Goal: Information Seeking & Learning: Check status

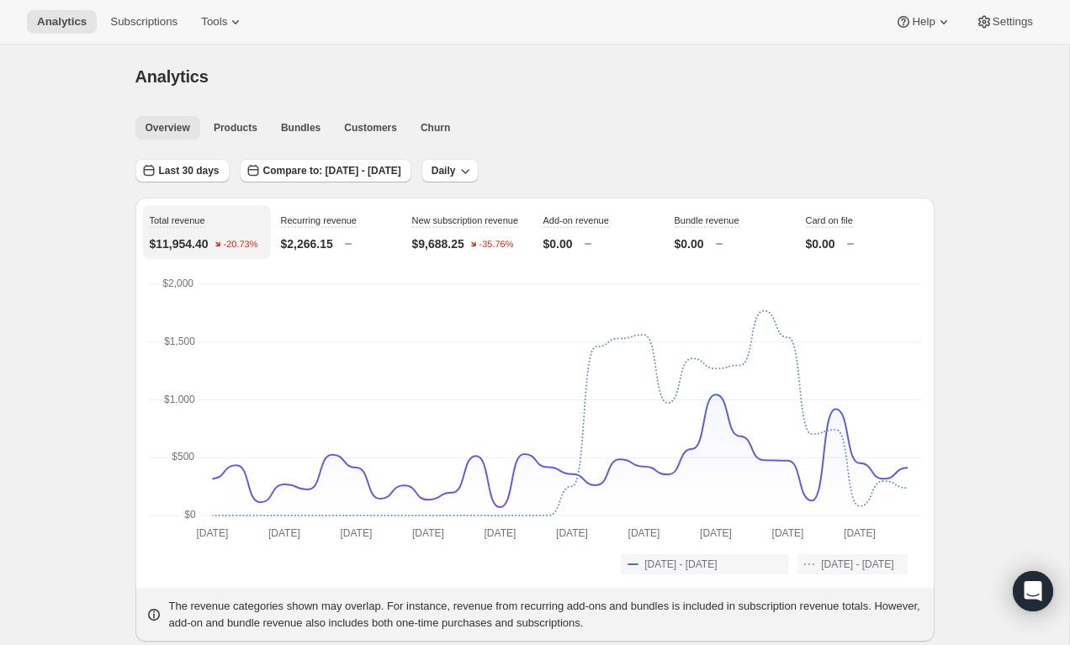
click at [177, 132] on span "Overview" at bounding box center [168, 127] width 45 height 13
click at [180, 167] on span "Last 30 days" at bounding box center [189, 170] width 61 height 13
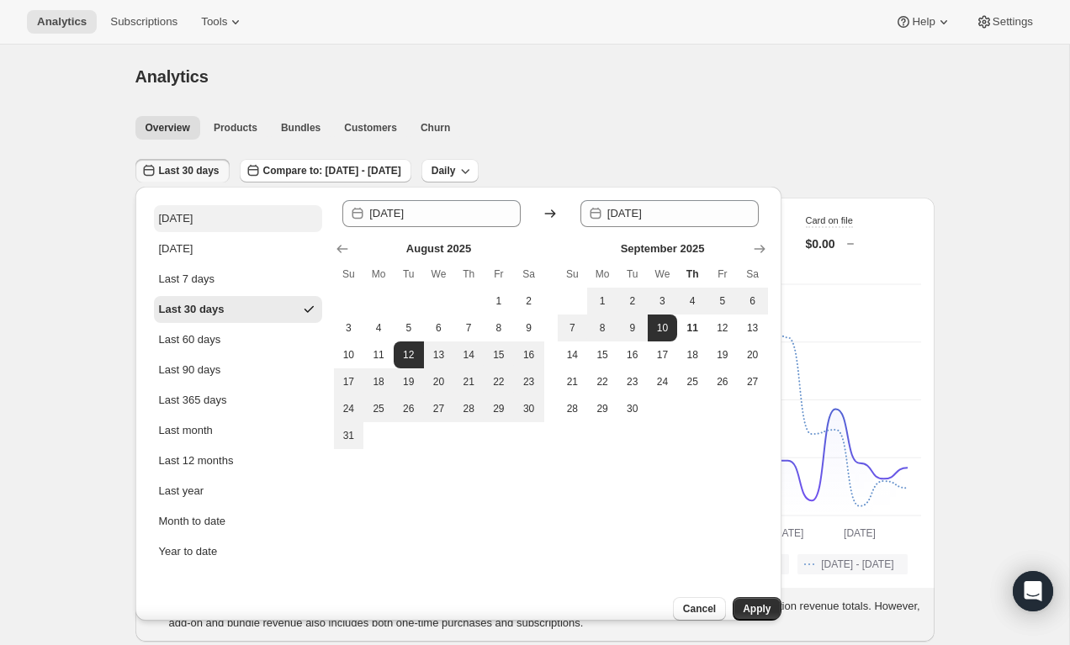
click at [192, 215] on button "[DATE]" at bounding box center [238, 218] width 168 height 27
type input "[DATE]"
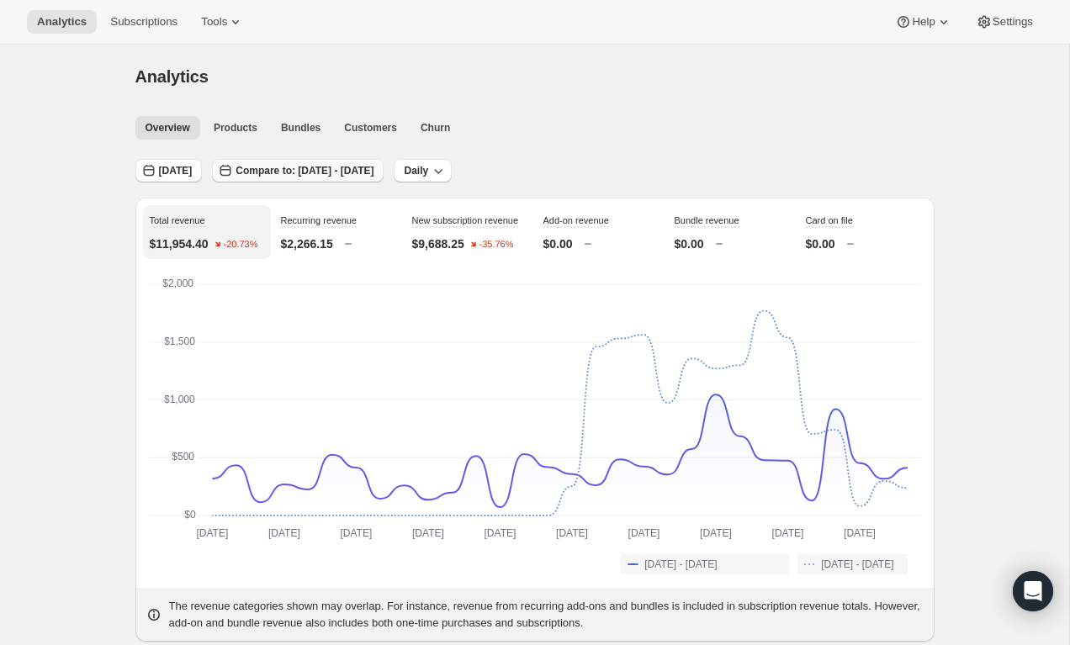
click at [364, 174] on span "Compare to: [DATE] - [DATE]" at bounding box center [305, 170] width 138 height 13
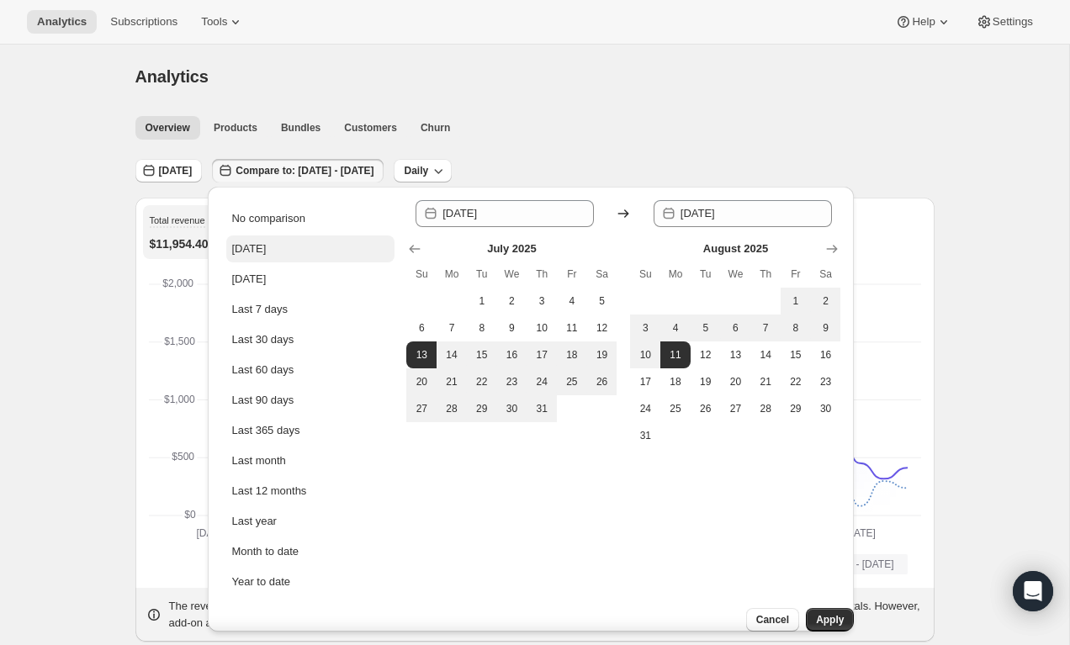
click at [237, 248] on div "[DATE]" at bounding box center [248, 249] width 34 height 17
type input "[DATE]"
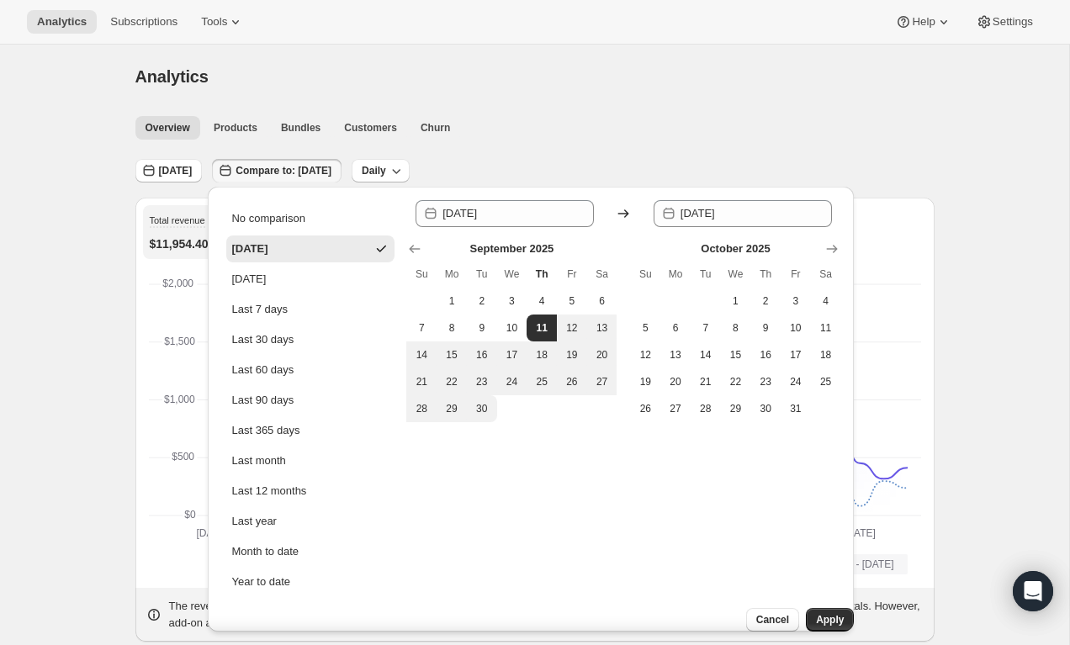
click at [823, 613] on span "Apply" at bounding box center [830, 619] width 28 height 13
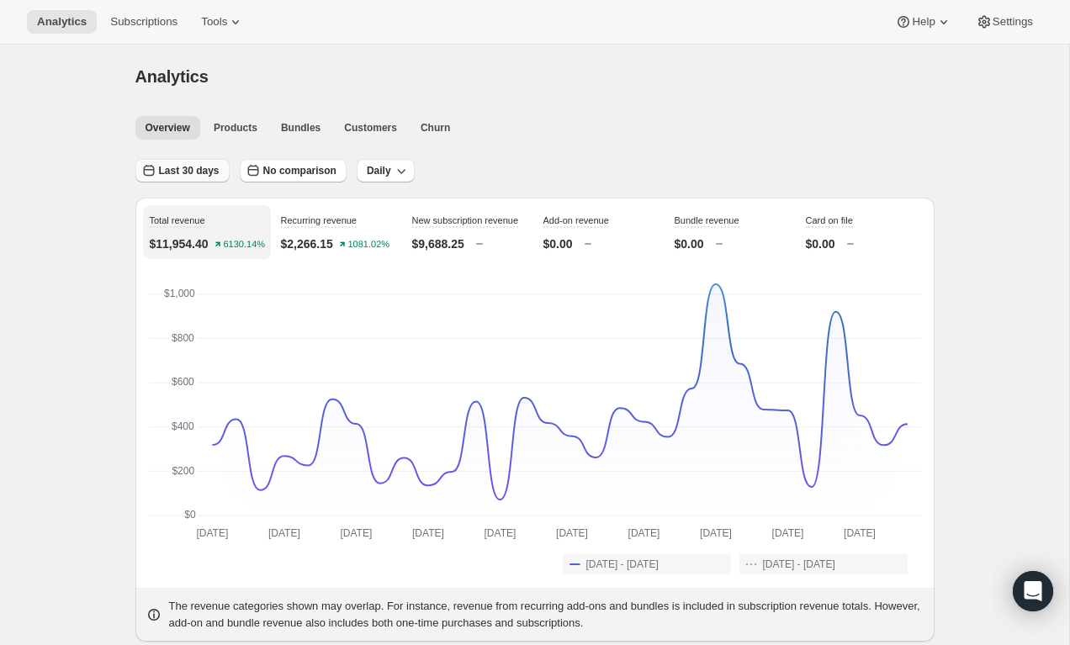
click at [180, 171] on span "Last 30 days" at bounding box center [189, 170] width 61 height 13
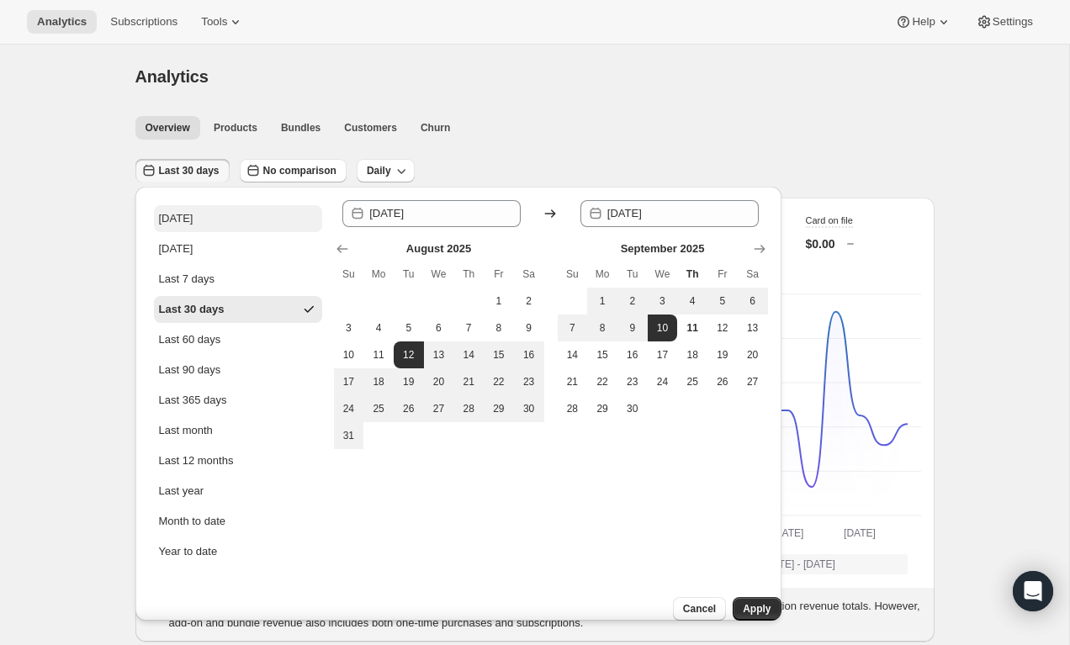
click at [208, 225] on button "[DATE]" at bounding box center [238, 218] width 168 height 27
type input "[DATE]"
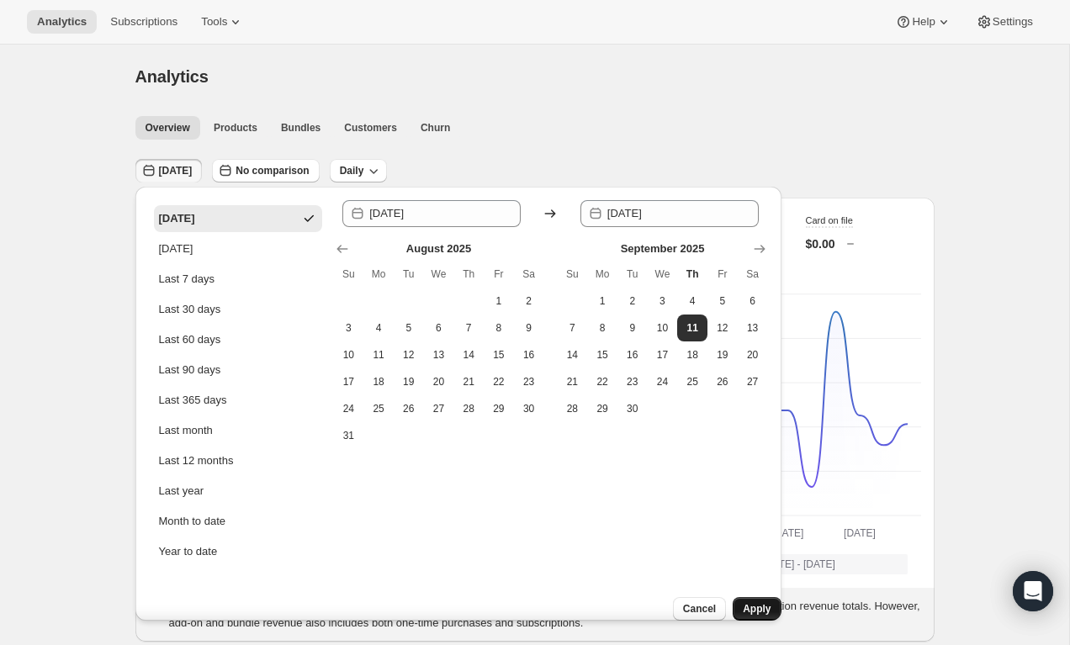
click at [743, 602] on span "Apply" at bounding box center [757, 608] width 28 height 13
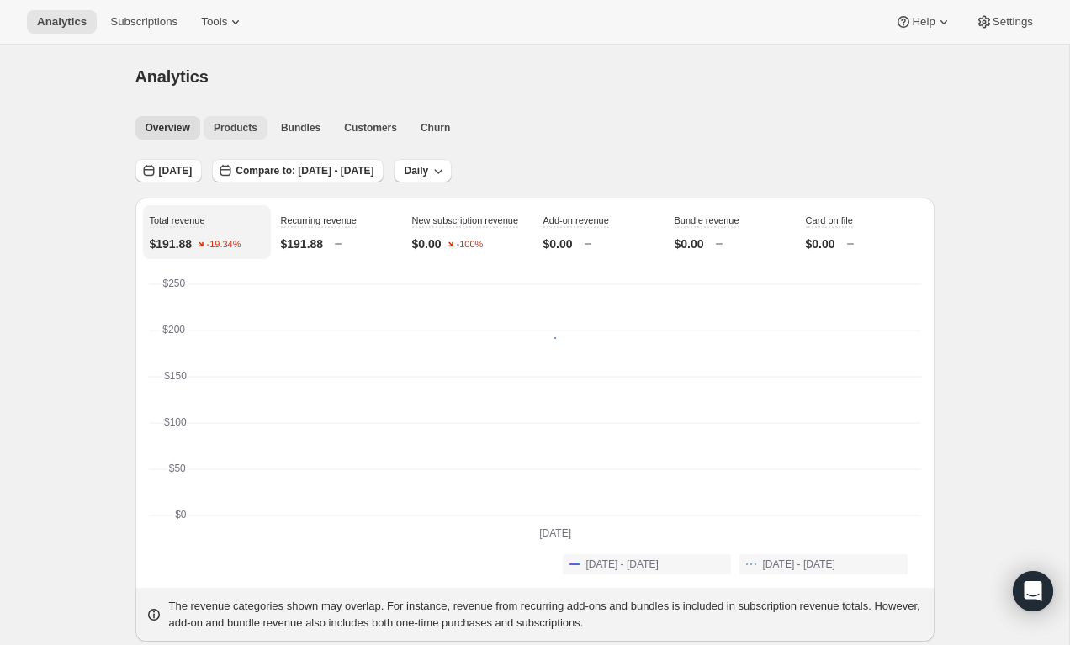
click at [232, 135] on button "Products" at bounding box center [236, 128] width 64 height 24
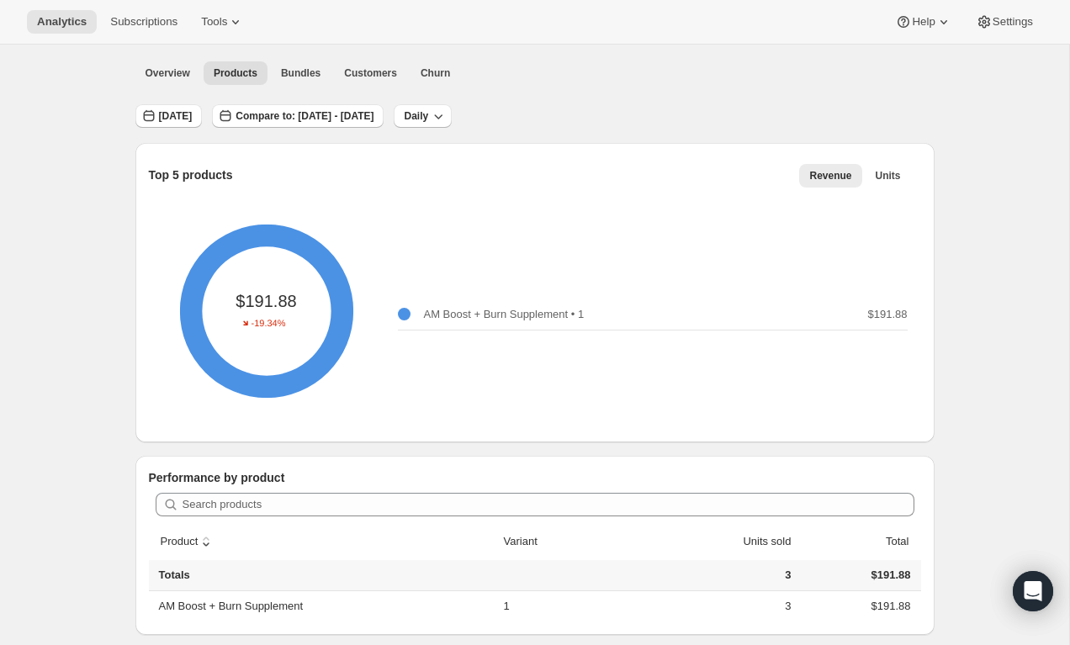
scroll to position [54, 0]
click at [304, 79] on span "Bundles" at bounding box center [301, 73] width 40 height 13
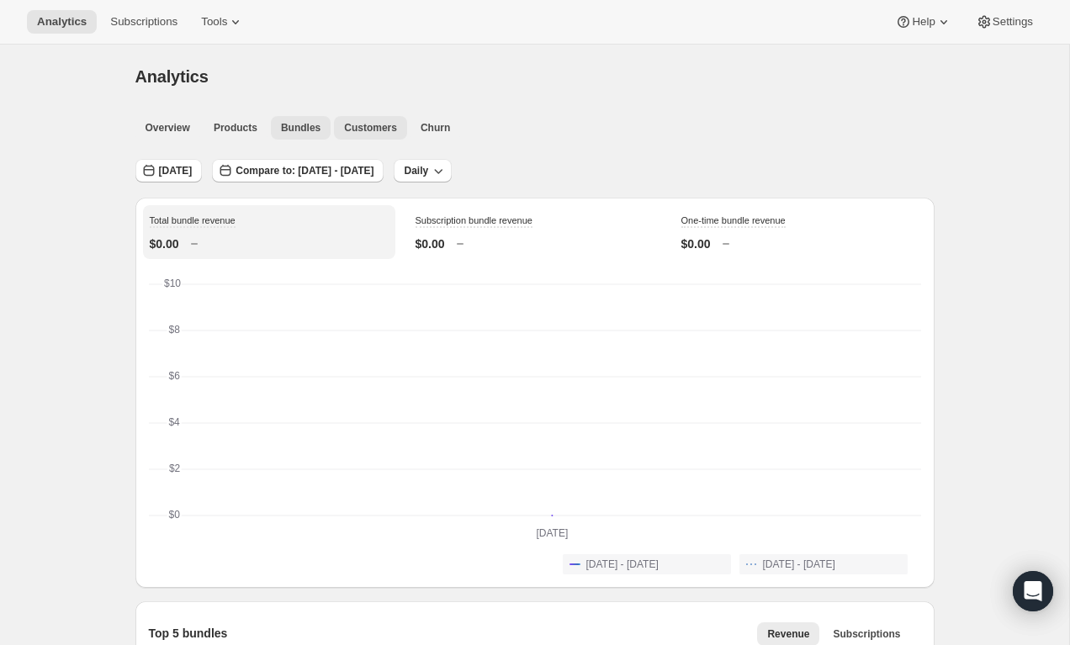
click at [372, 130] on span "Customers" at bounding box center [370, 127] width 53 height 13
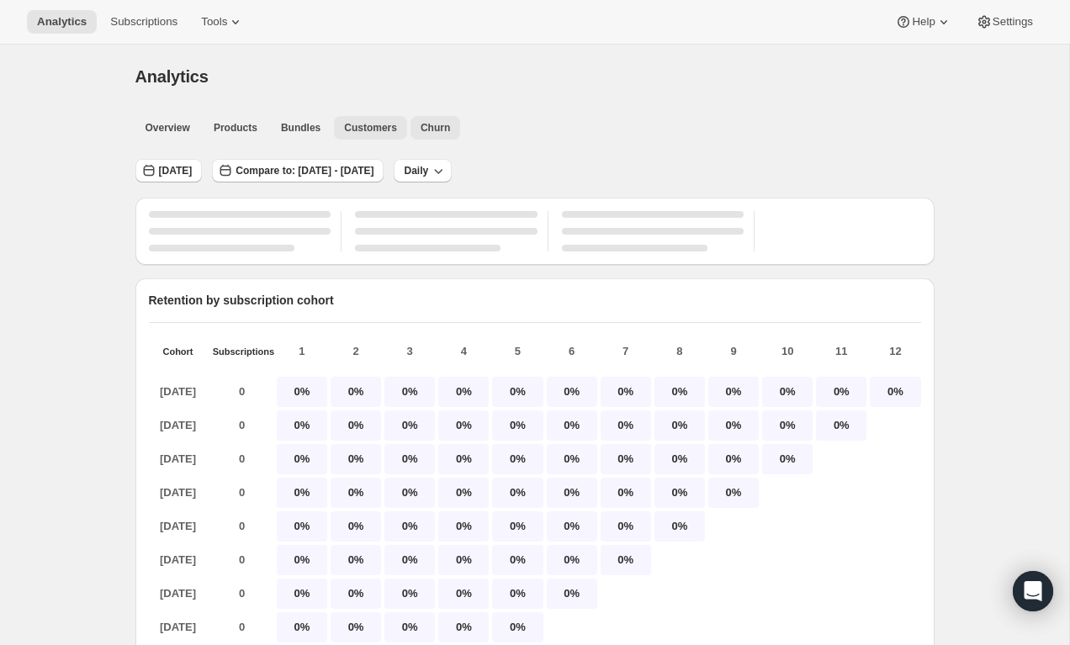
click at [440, 129] on span "Churn" at bounding box center [435, 127] width 29 height 13
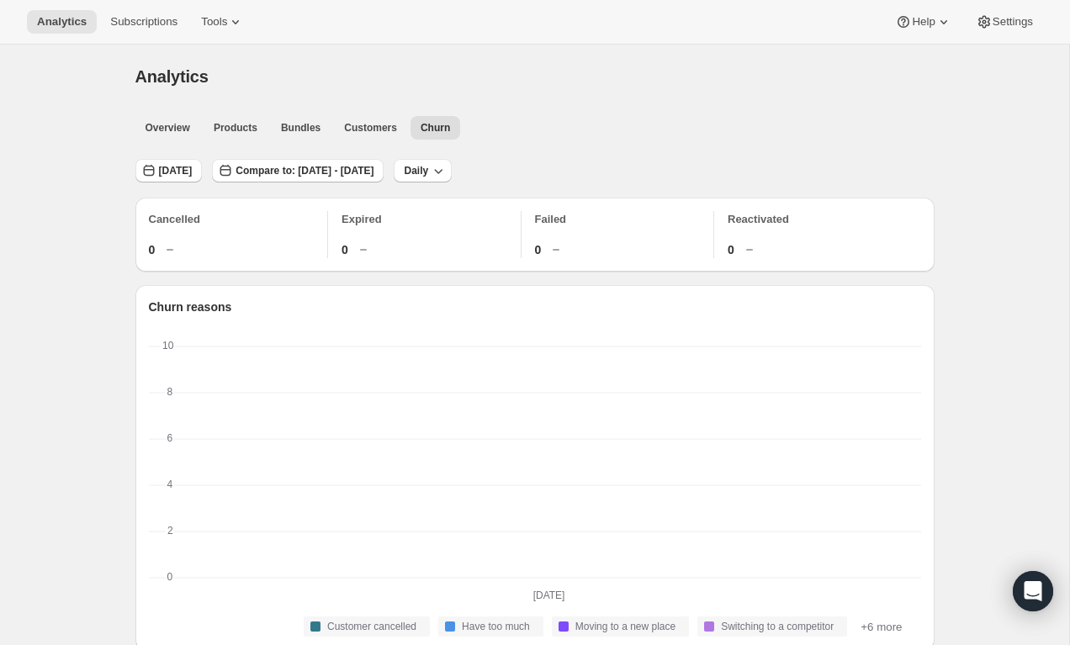
scroll to position [629, 0]
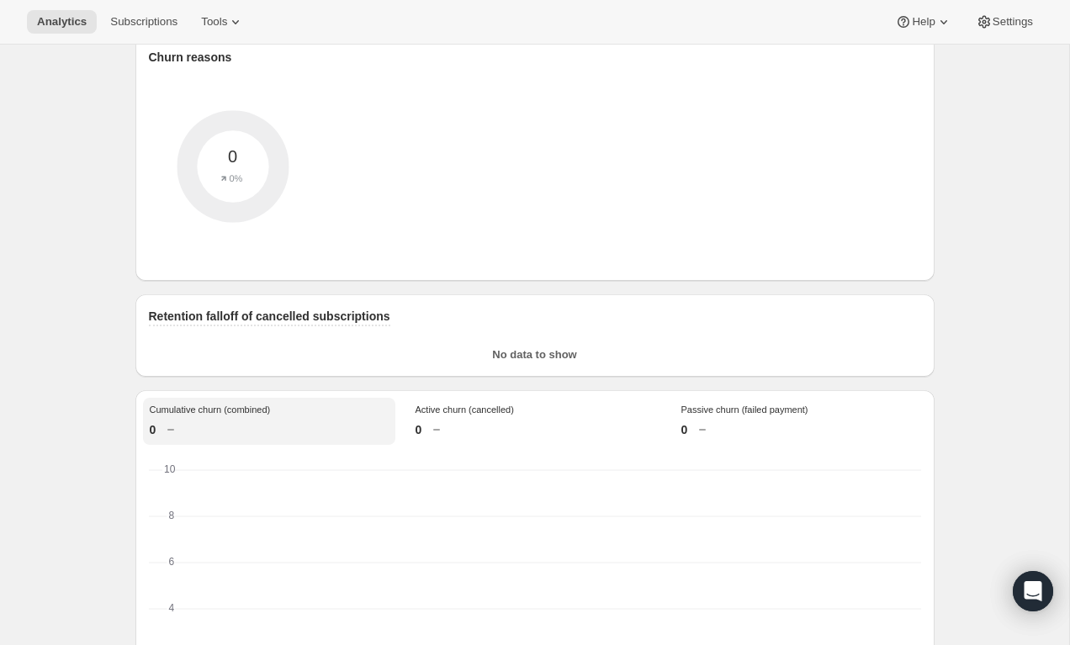
click at [57, 72] on div "Analytics. This page is ready Analytics Overview Products Bundles Customers Chu…" at bounding box center [534, 350] width 1069 height 1869
click at [116, 307] on div "Analytics. This page is ready Analytics Overview Products Bundles Customers Chu…" at bounding box center [535, 350] width 840 height 1869
click at [156, 29] on button "Subscriptions" at bounding box center [144, 22] width 88 height 24
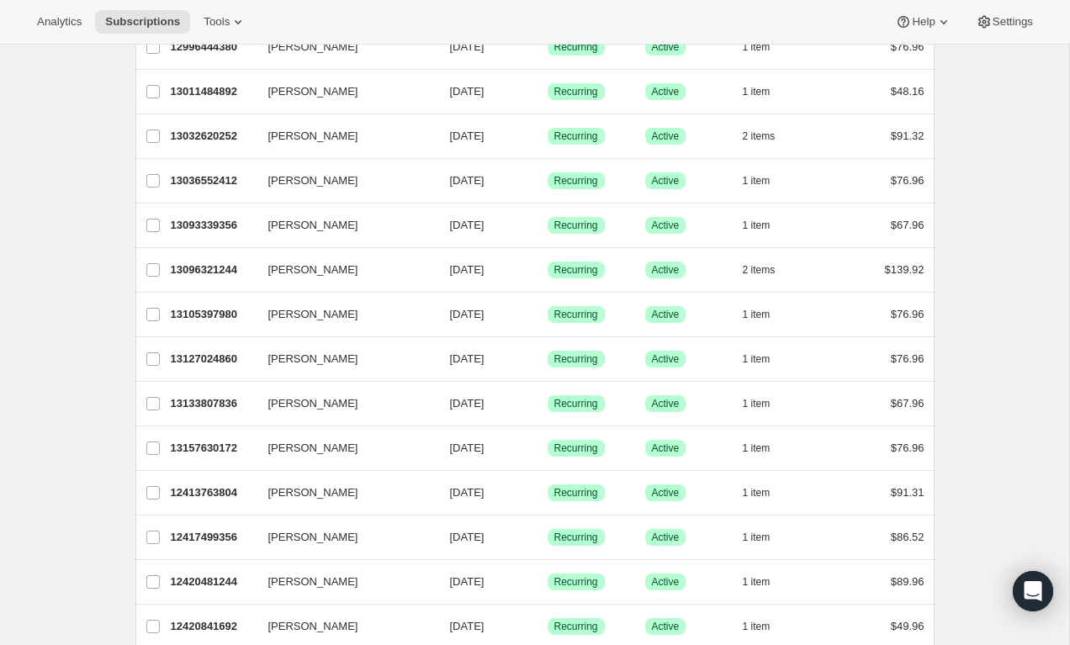
scroll to position [52, 0]
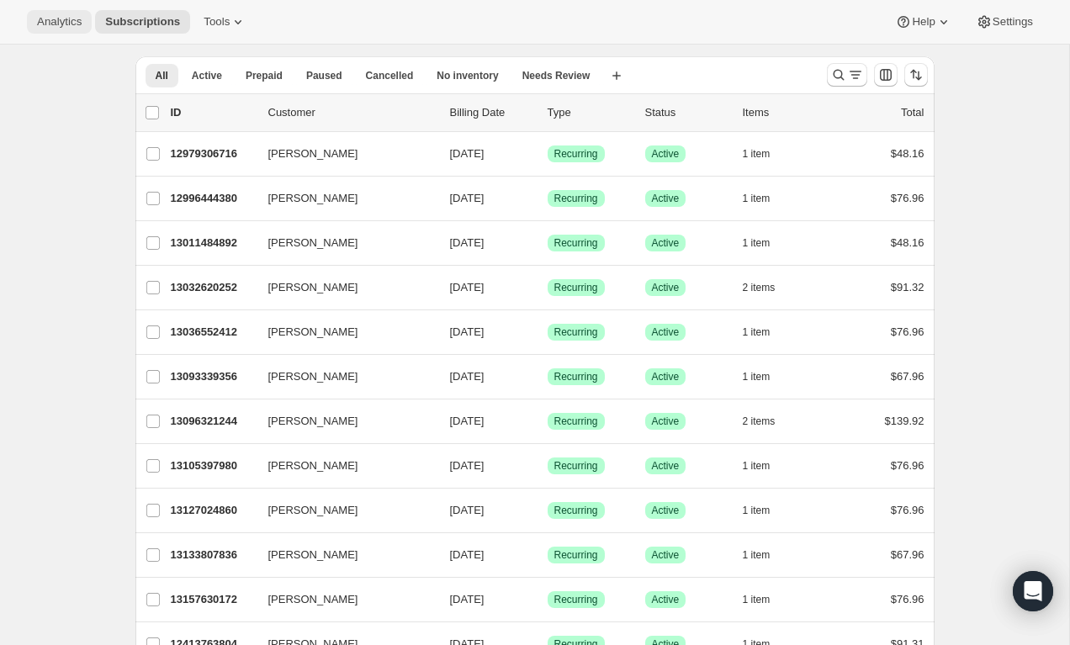
click at [29, 22] on button "Analytics" at bounding box center [59, 22] width 65 height 24
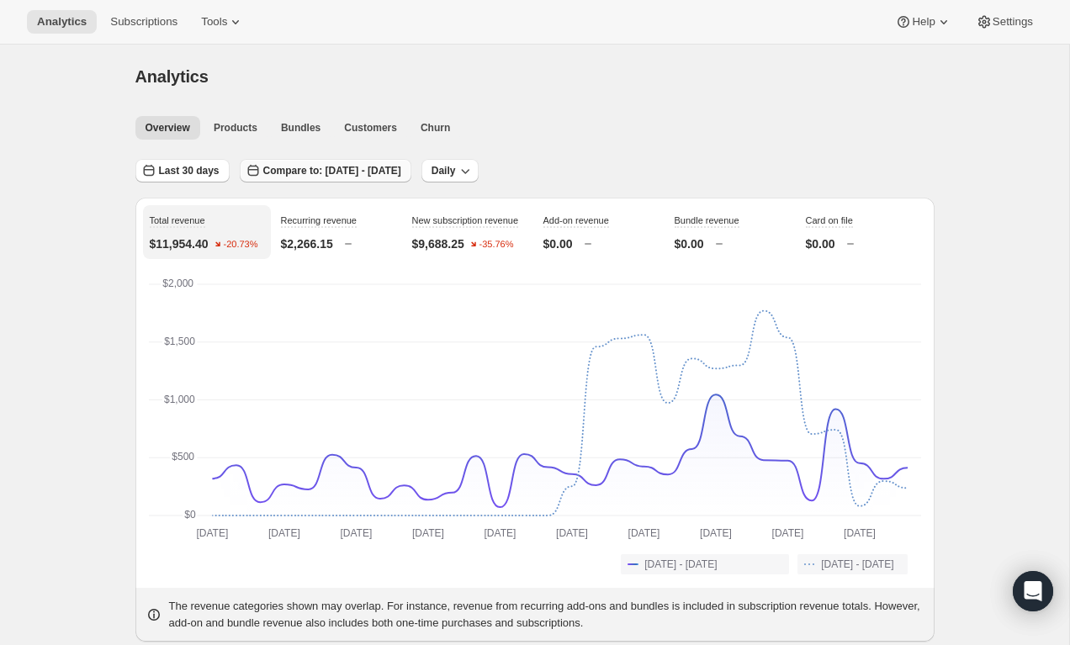
click at [292, 167] on span "Compare to: [DATE] - [DATE]" at bounding box center [332, 170] width 138 height 13
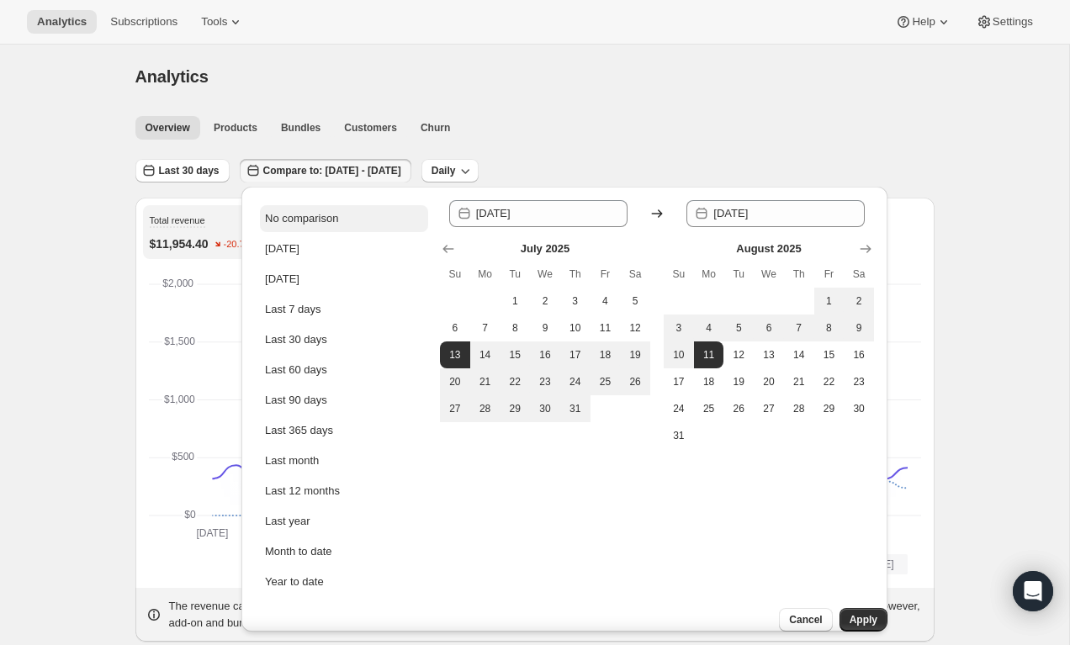
click at [310, 210] on div "No comparison" at bounding box center [301, 218] width 73 height 17
type input "[DATE]"
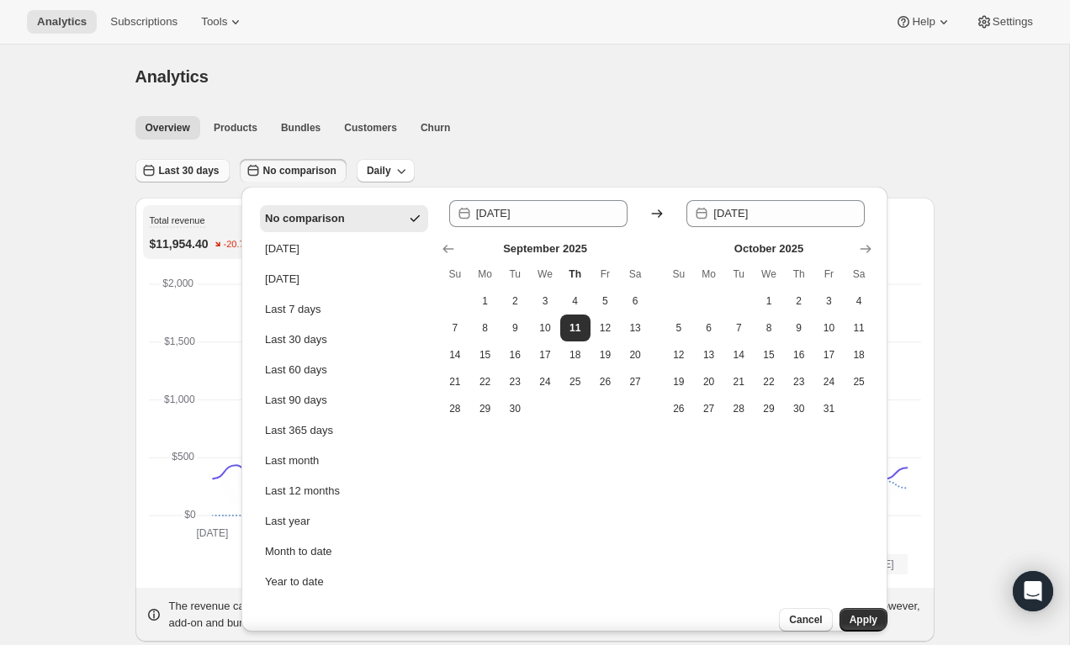
click at [199, 171] on span "Last 30 days" at bounding box center [189, 170] width 61 height 13
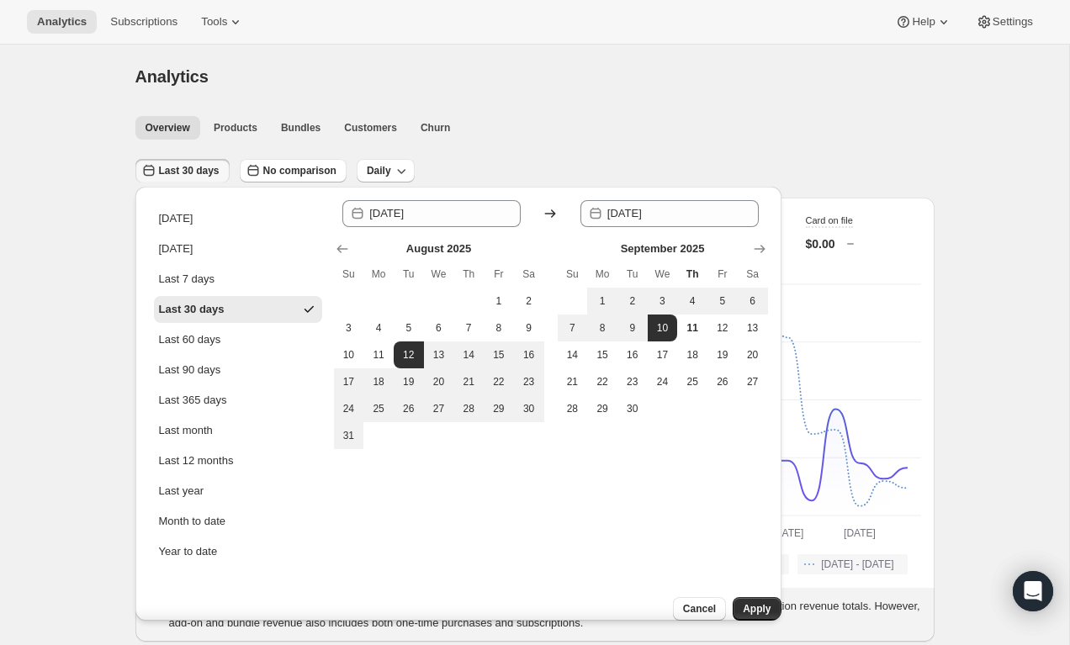
click at [199, 171] on span "Last 30 days" at bounding box center [189, 170] width 61 height 13
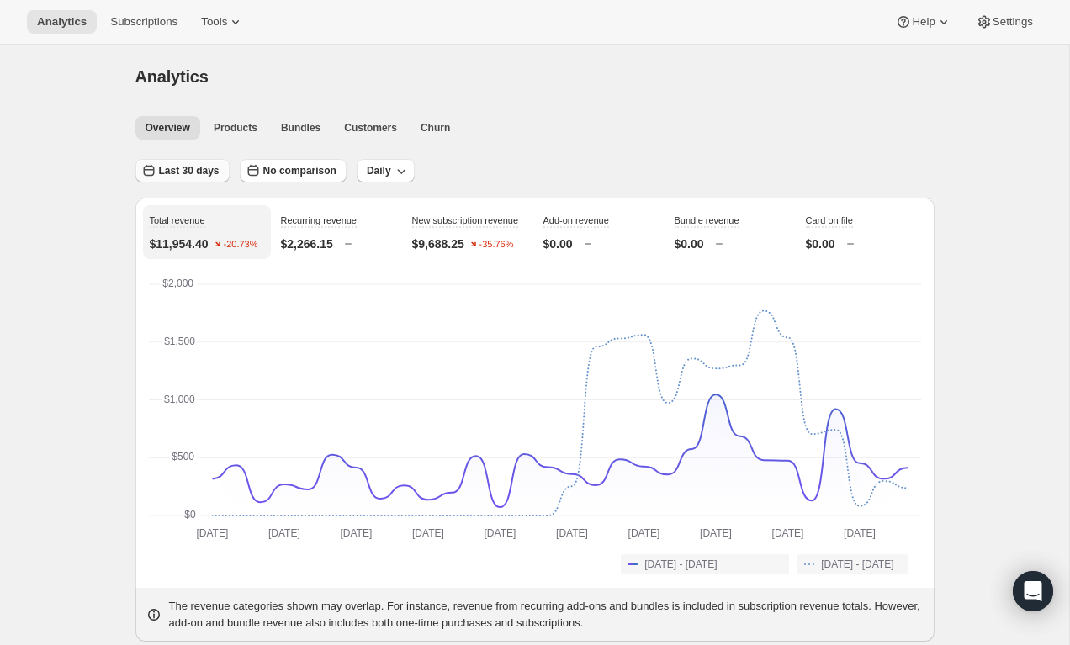
click at [199, 171] on span "Last 30 days" at bounding box center [189, 170] width 61 height 13
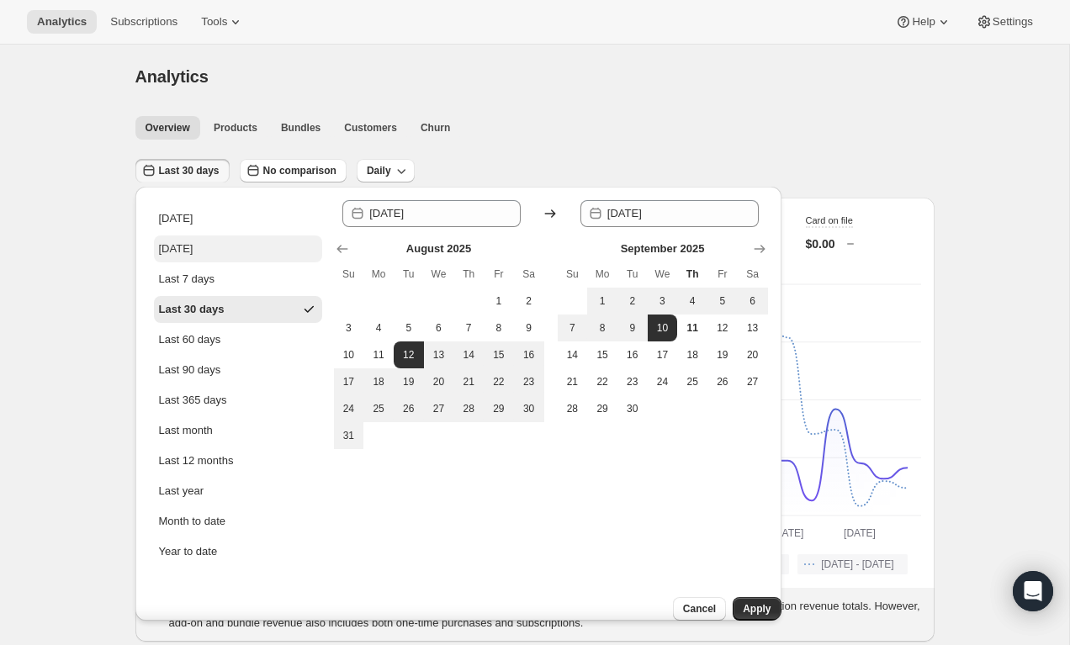
click at [202, 236] on button "[DATE]" at bounding box center [238, 249] width 168 height 27
type input "[DATE]"
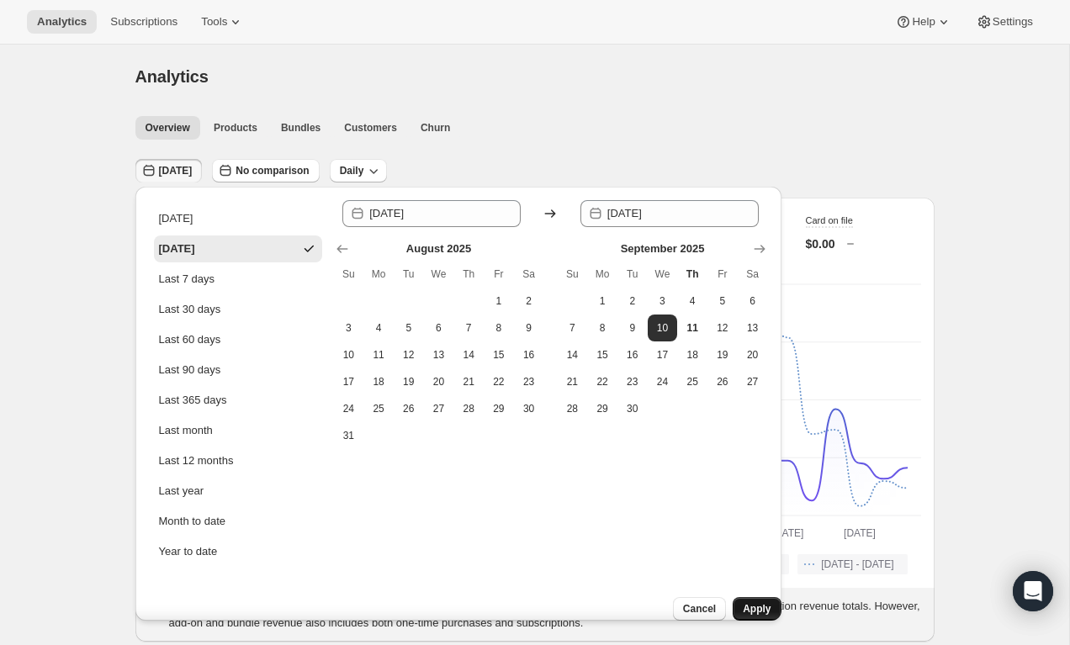
click at [743, 602] on span "Apply" at bounding box center [757, 608] width 28 height 13
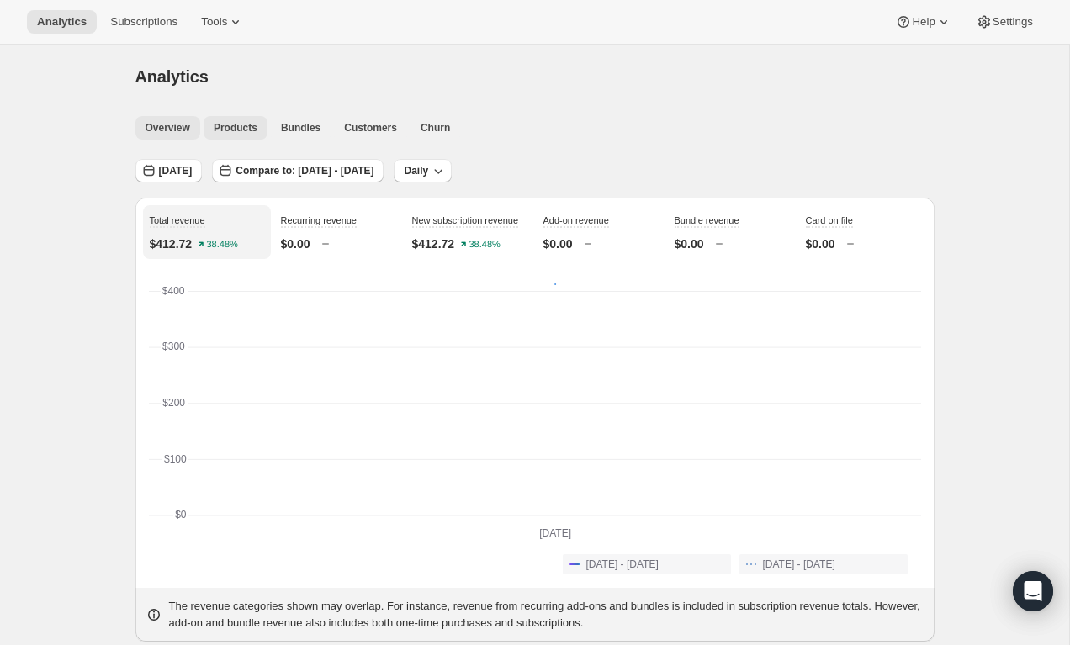
click at [240, 129] on span "Products" at bounding box center [236, 127] width 44 height 13
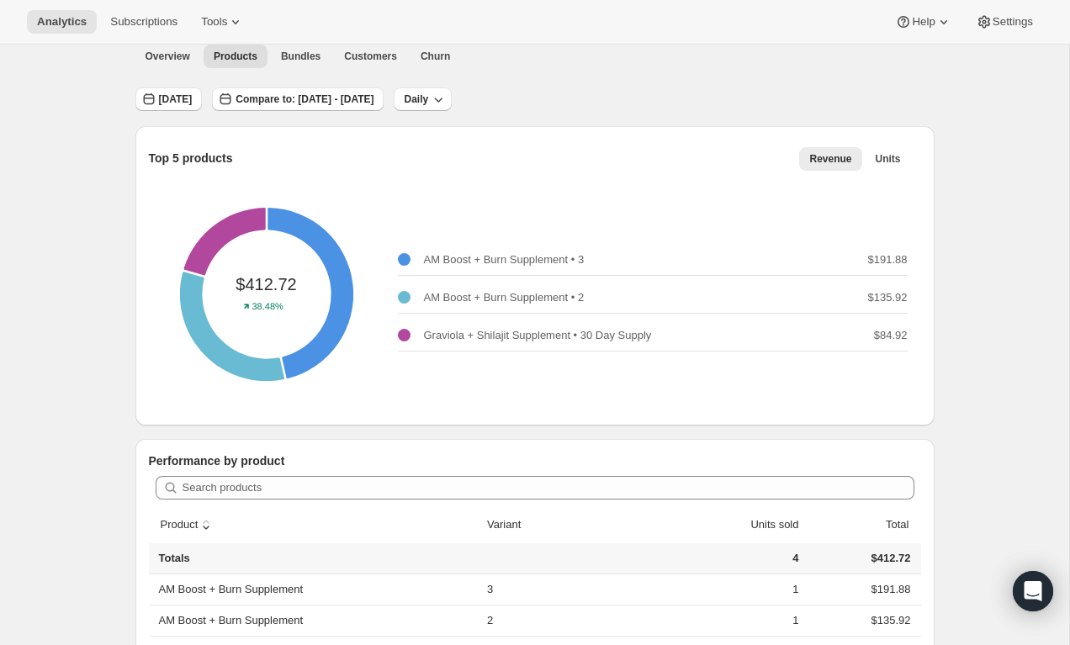
scroll to position [71, 0]
click at [177, 57] on span "Overview" at bounding box center [168, 56] width 45 height 13
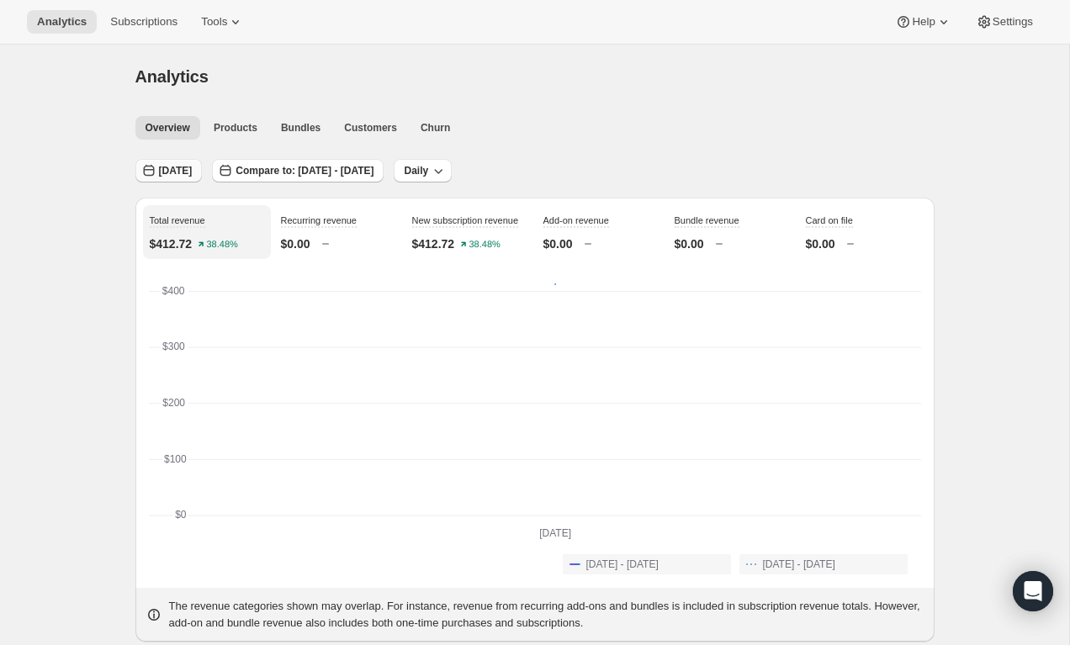
click at [193, 167] on span "[DATE]" at bounding box center [176, 170] width 34 height 13
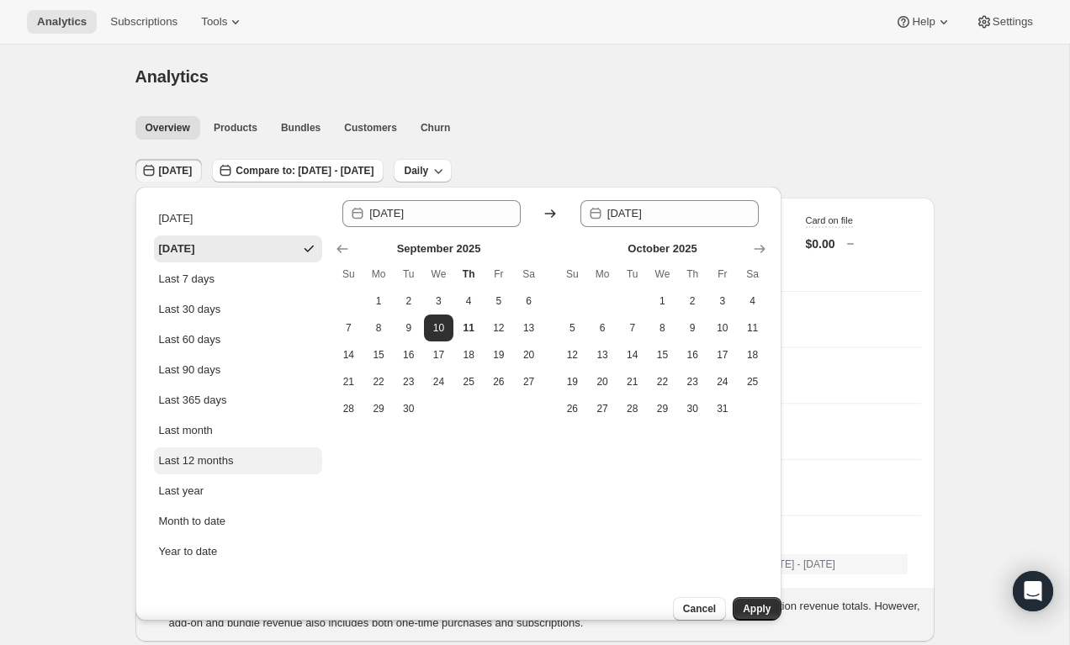
click at [243, 461] on button "Last 12 months" at bounding box center [238, 461] width 168 height 27
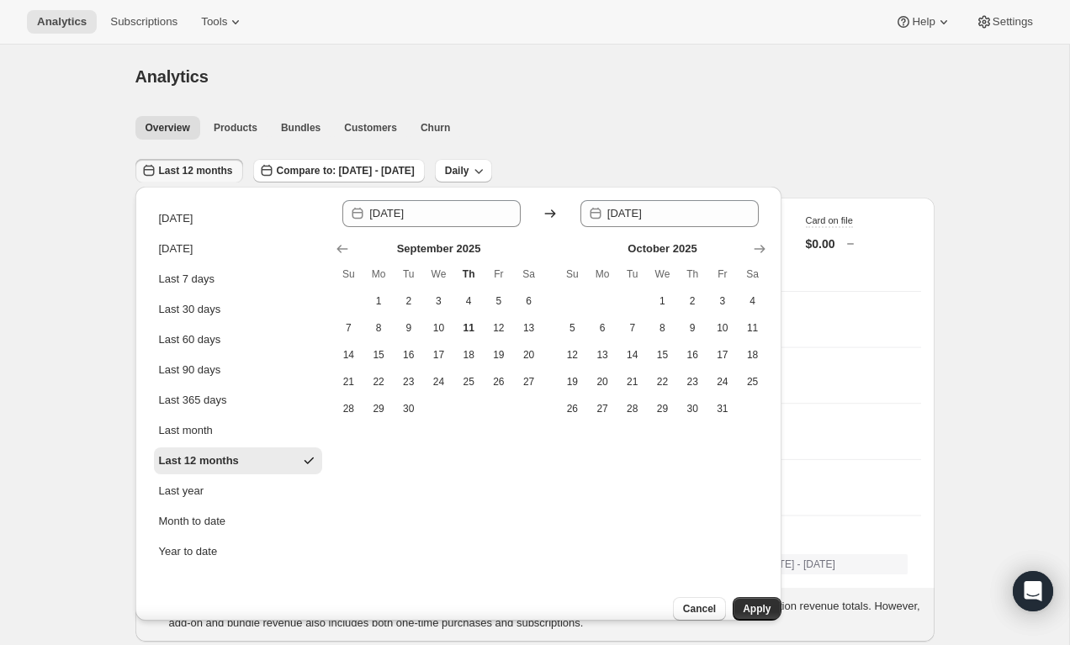
type input "[DATE]"
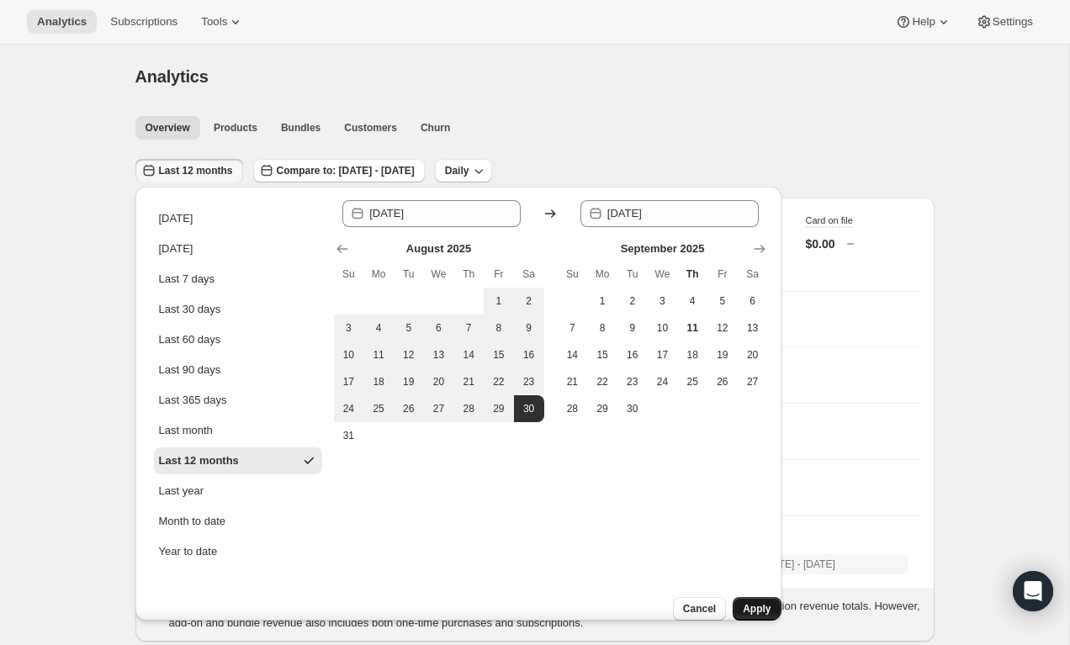
click at [746, 602] on span "Apply" at bounding box center [757, 608] width 28 height 13
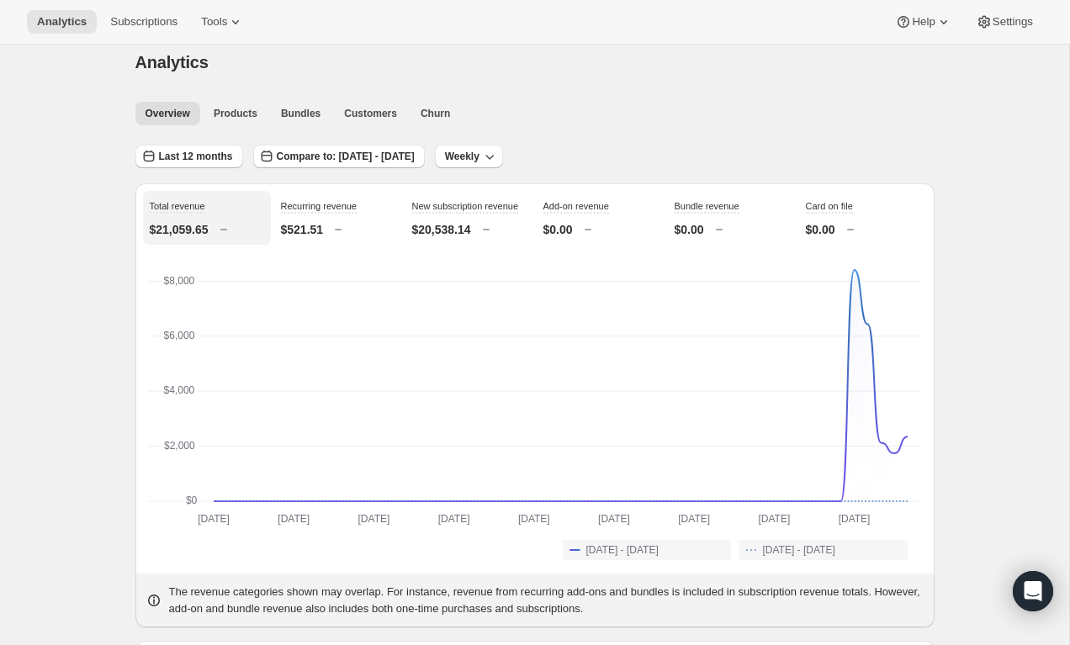
scroll to position [20, 0]
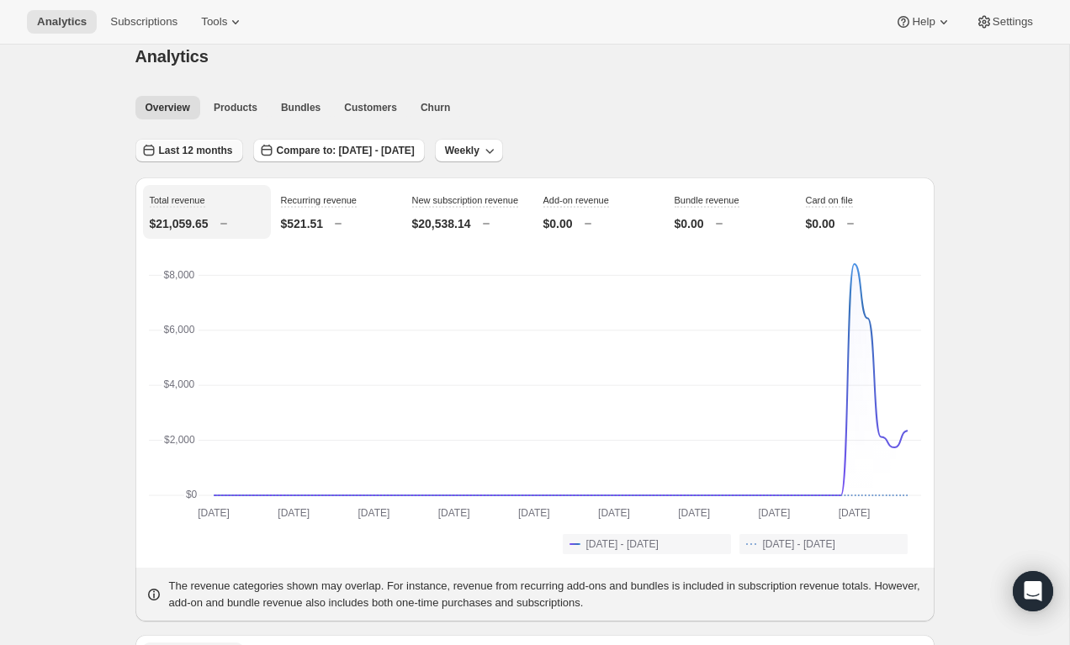
click at [204, 149] on span "Last 12 months" at bounding box center [196, 150] width 74 height 13
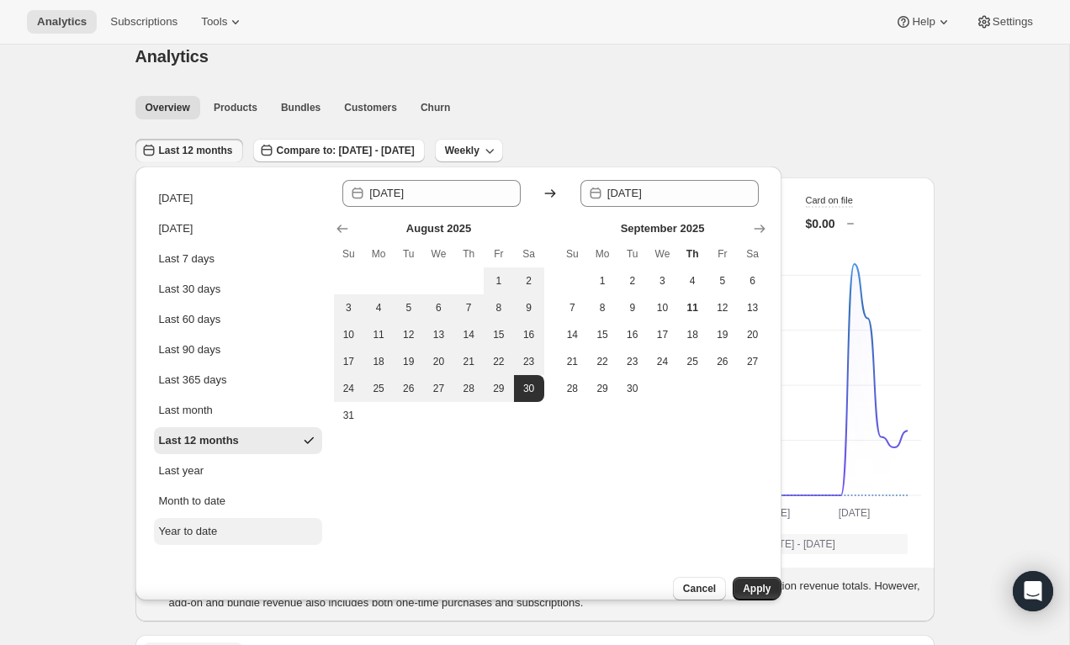
click at [205, 533] on div "Year to date" at bounding box center [188, 531] width 59 height 17
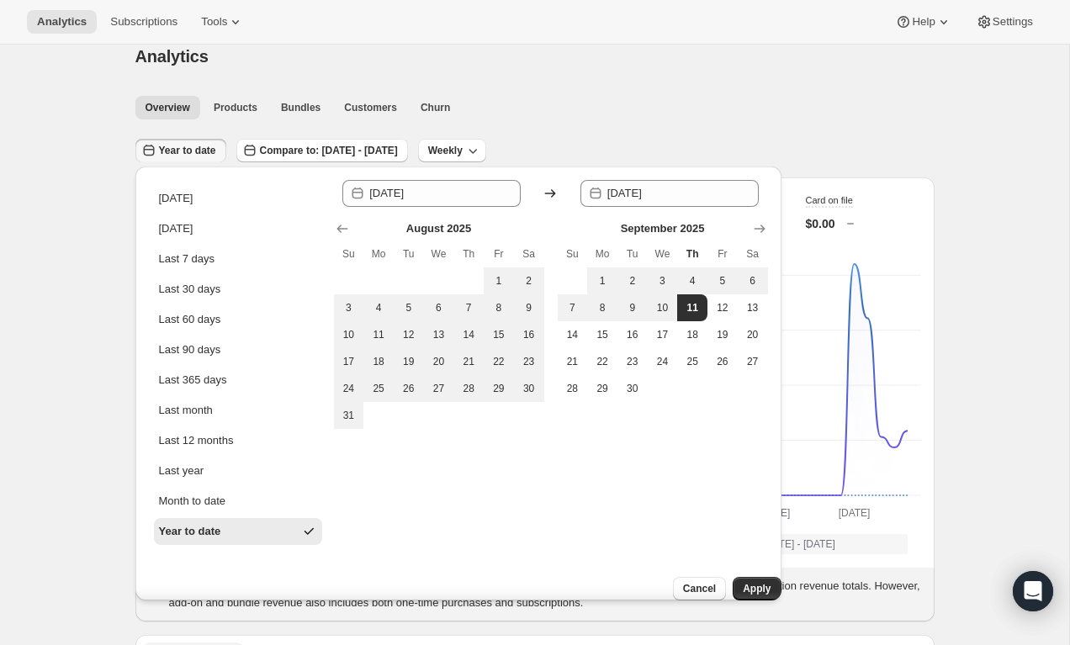
type input "[DATE]"
click at [743, 582] on span "Apply" at bounding box center [757, 588] width 28 height 13
